Goal: Navigation & Orientation: Find specific page/section

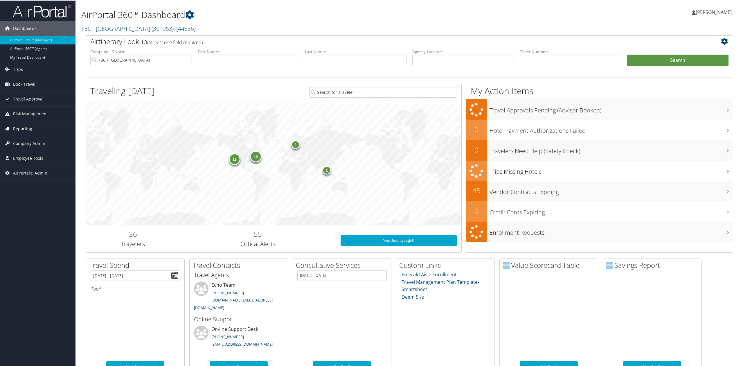
click at [41, 132] on link "Reporting" at bounding box center [38, 128] width 76 height 15
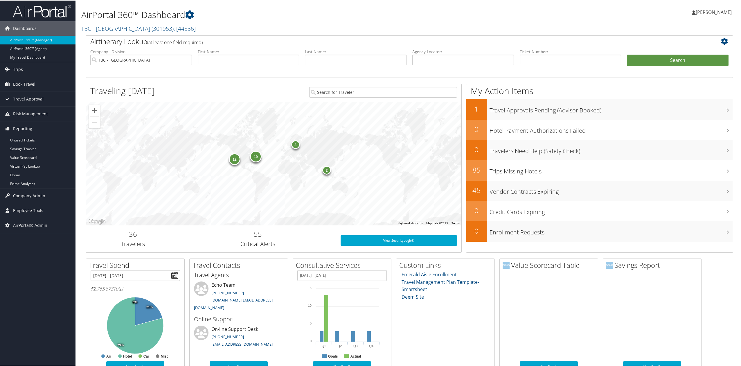
click at [34, 324] on div "Dashboards AirPortal 360™ (Manager) AirPortal 360™ (Agent) My Travel Dashboard …" at bounding box center [372, 249] width 744 height 499
click at [6, 264] on div "Dashboards AirPortal 360™ (Manager) AirPortal 360™ (Agent) My Travel Dashboard …" at bounding box center [372, 249] width 744 height 499
drag, startPoint x: 43, startPoint y: 201, endPoint x: 40, endPoint y: 202, distance: 3.6
click at [43, 201] on span "Company Admin" at bounding box center [29, 195] width 32 height 15
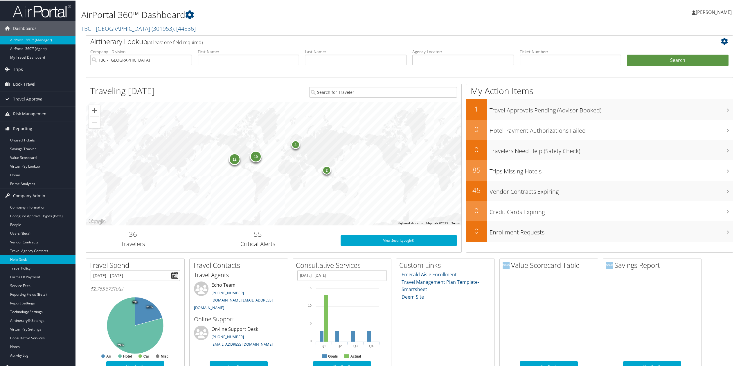
click at [28, 258] on link "Help Desk" at bounding box center [38, 259] width 76 height 9
click at [37, 174] on link "Domo" at bounding box center [38, 174] width 76 height 9
